Goal: Information Seeking & Learning: Learn about a topic

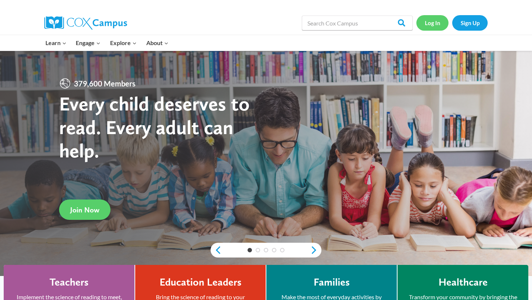
click at [432, 25] on link "Log In" at bounding box center [432, 22] width 32 height 15
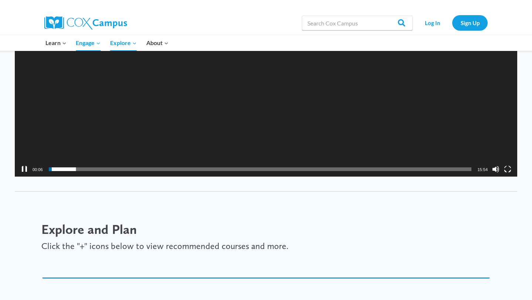
scroll to position [856, 0]
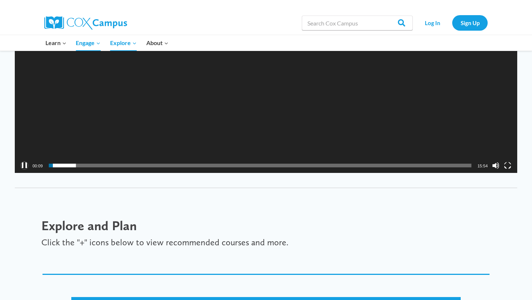
click at [23, 164] on button "Pause" at bounding box center [24, 165] width 7 height 7
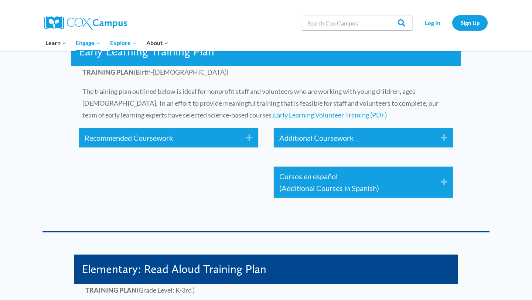
scroll to position [1117, 0]
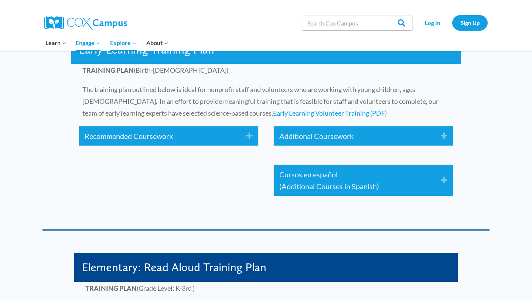
click at [249, 137] on icon "Expand" at bounding box center [246, 136] width 12 height 12
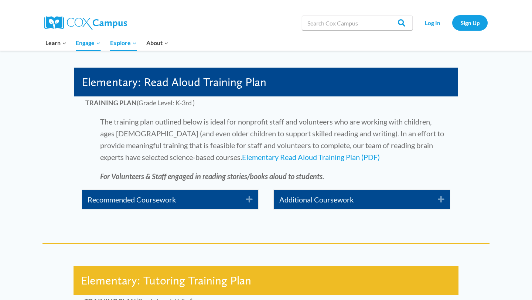
scroll to position [1759, 0]
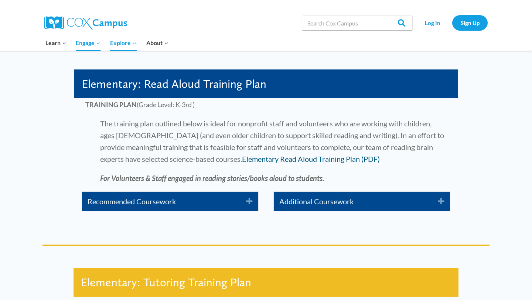
click at [289, 160] on link "Elementary Read Aloud Training Plan (PDF)" at bounding box center [311, 158] width 138 height 9
click at [249, 200] on icon "Expand" at bounding box center [246, 201] width 12 height 12
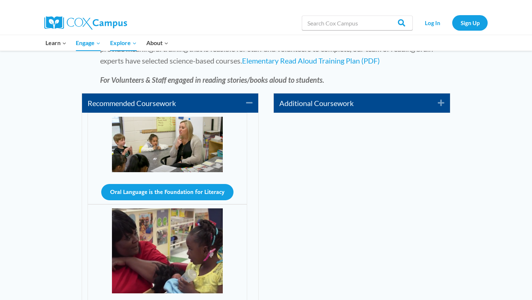
scroll to position [1856, 0]
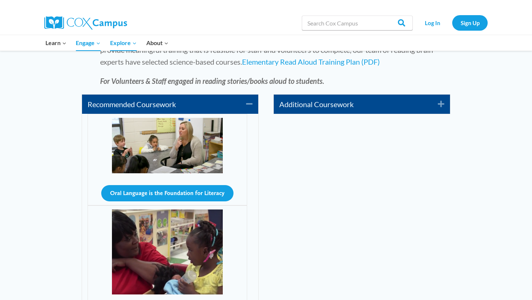
click at [443, 105] on icon "Expand" at bounding box center [438, 104] width 12 height 12
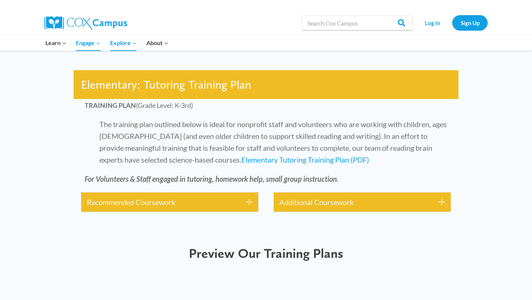
scroll to position [2227, 0]
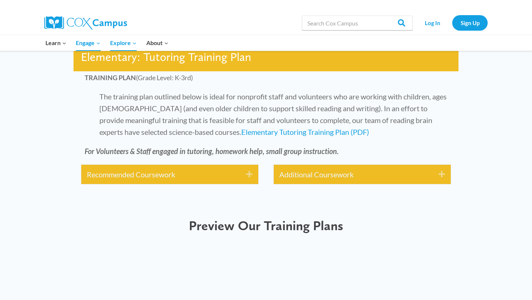
click at [253, 172] on div "Recommended Coursework Expand" at bounding box center [169, 174] width 177 height 19
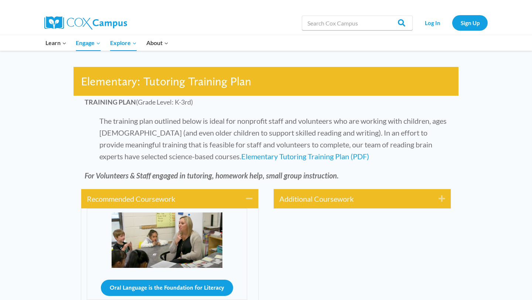
scroll to position [2182, 0]
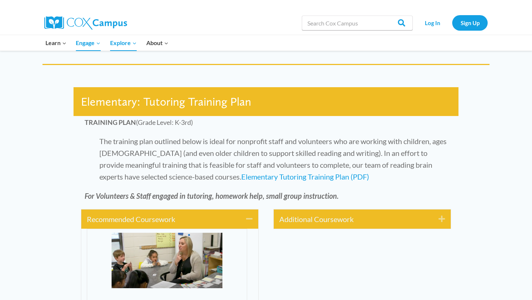
click at [443, 219] on icon "Expand" at bounding box center [439, 219] width 12 height 12
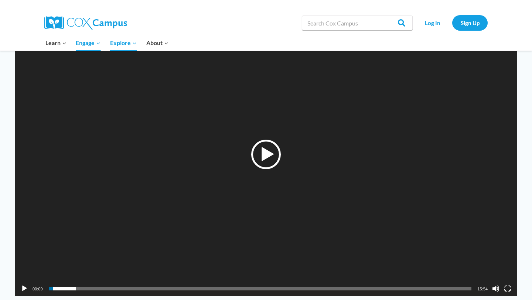
scroll to position [733, 0]
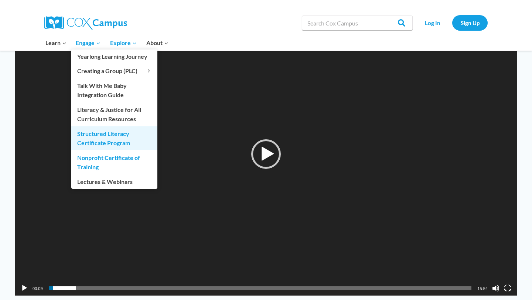
click at [88, 139] on link "Structured Literacy Certificate Program" at bounding box center [114, 138] width 86 height 24
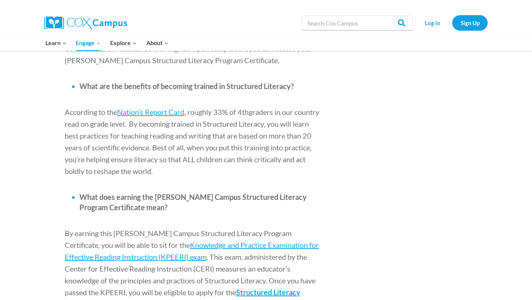
scroll to position [781, 0]
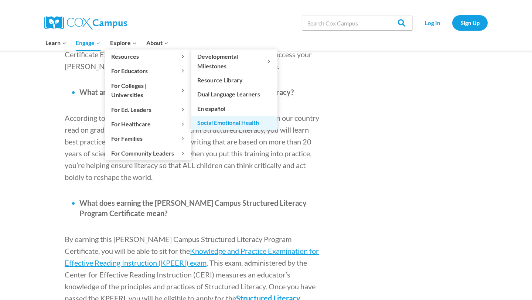
click at [208, 120] on link "Social Emotional Health" at bounding box center [234, 123] width 86 height 14
